Goal: Information Seeking & Learning: Learn about a topic

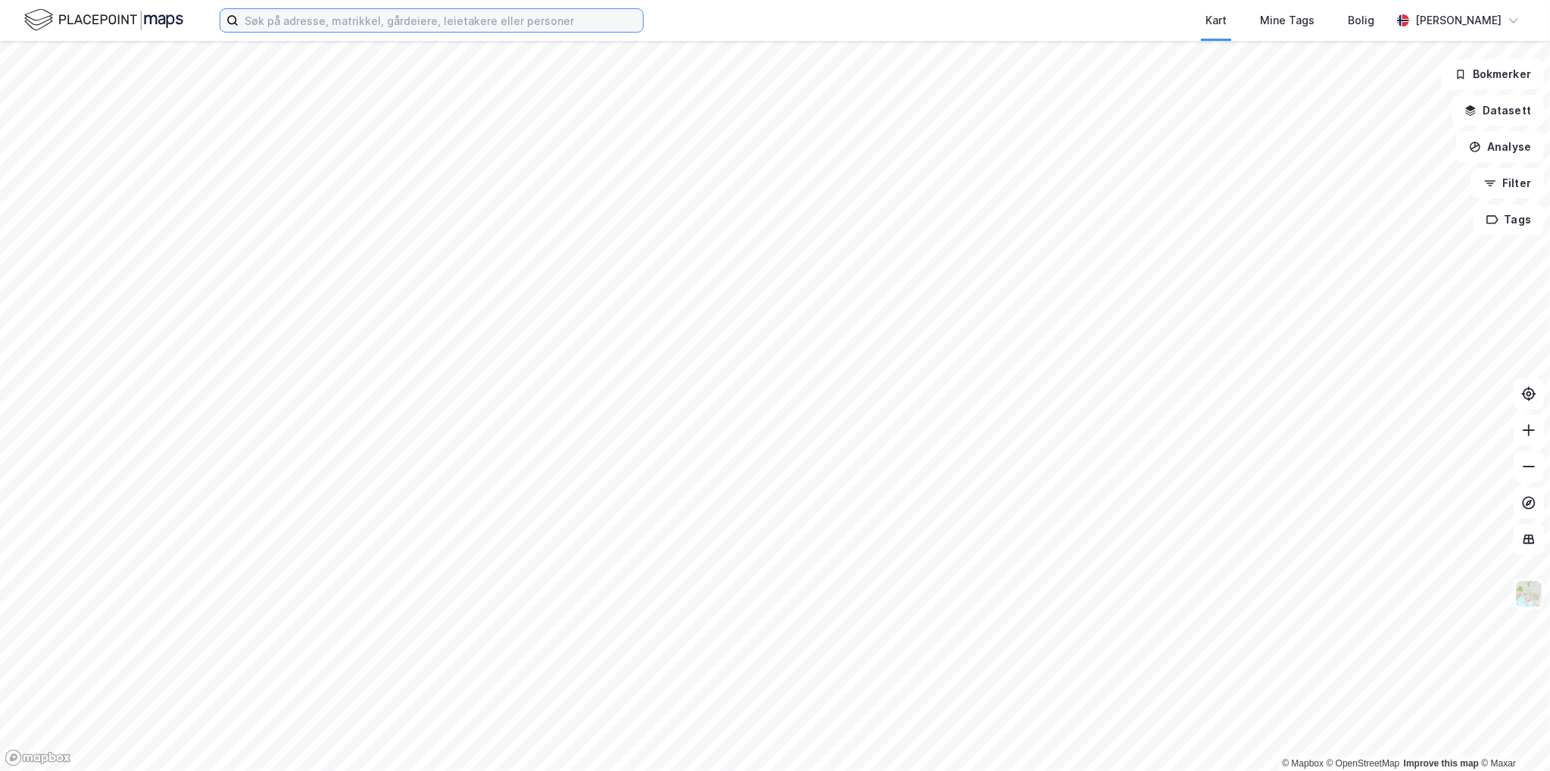
click at [366, 18] on input at bounding box center [440, 20] width 404 height 23
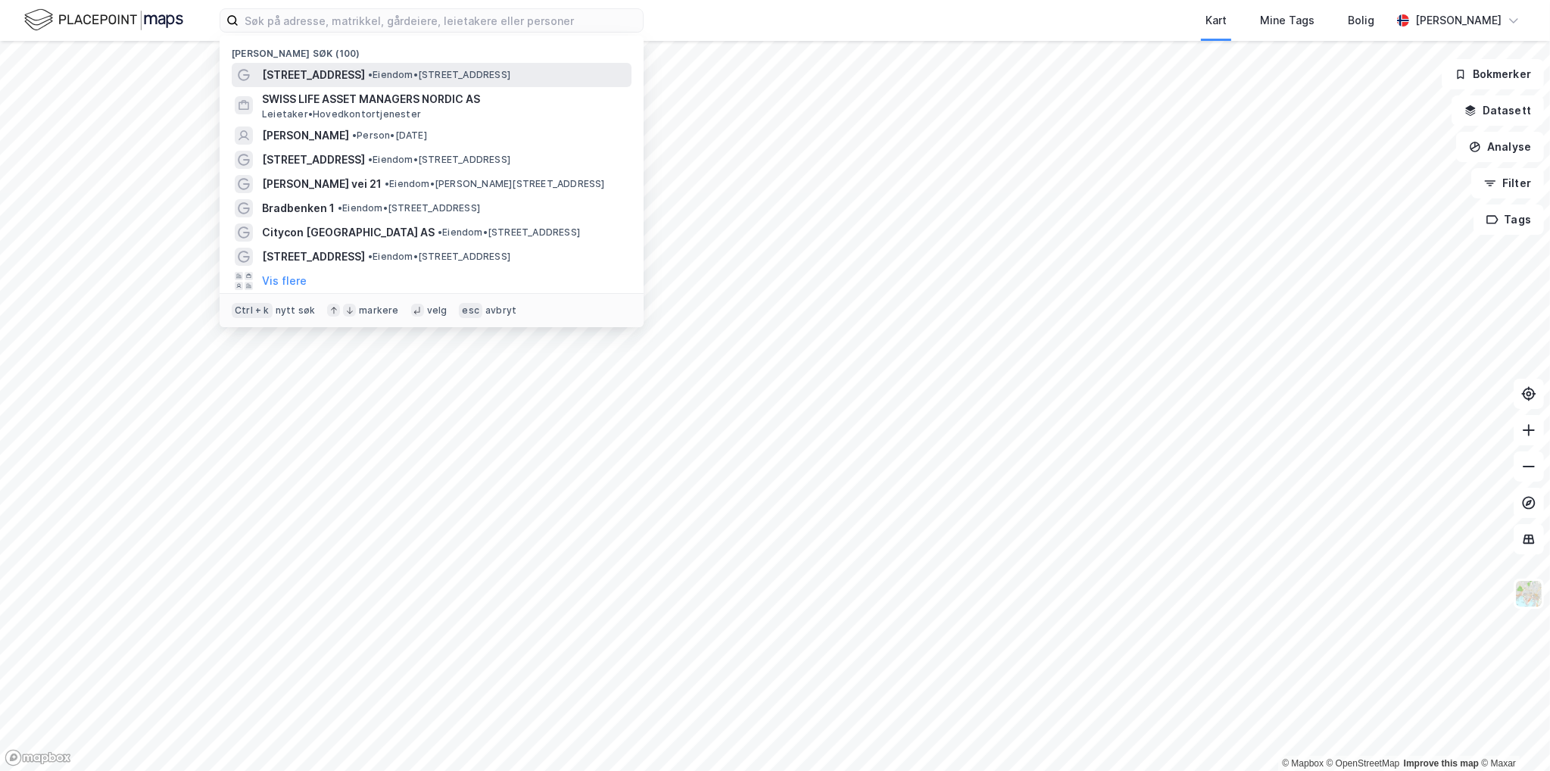
click at [345, 67] on span "[STREET_ADDRESS]" at bounding box center [313, 75] width 103 height 18
